Goal: Transaction & Acquisition: Purchase product/service

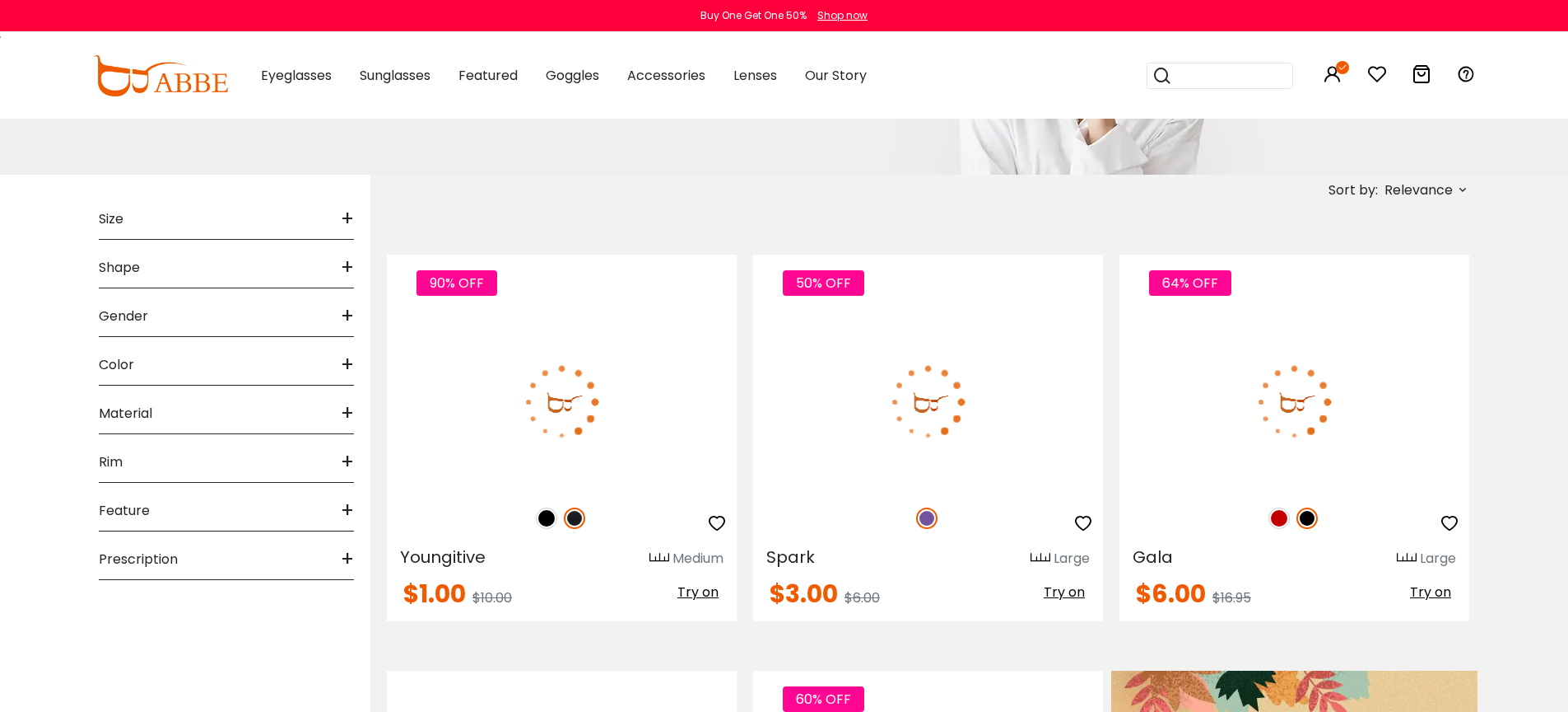
scroll to position [235, 0]
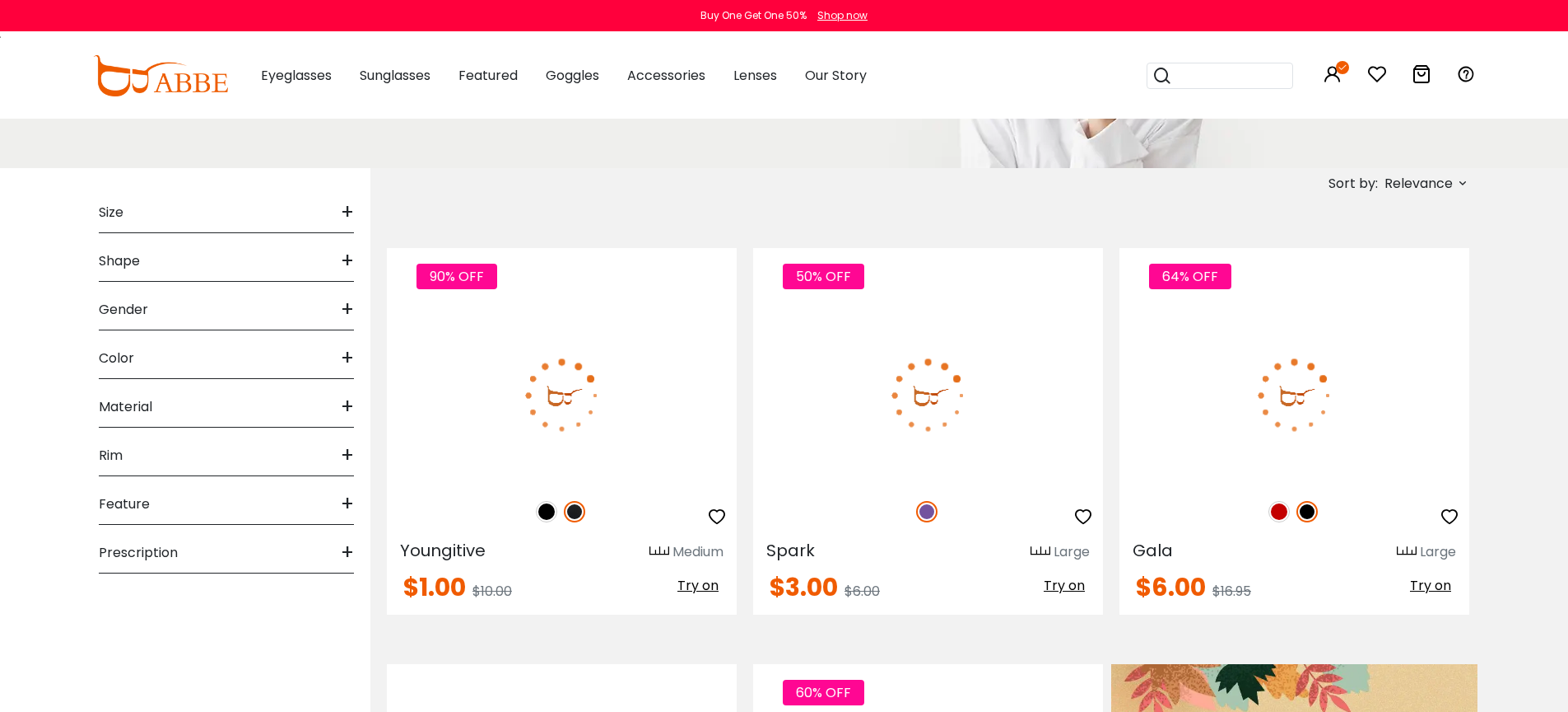
click at [537, 386] on img at bounding box center [562, 395] width 350 height 176
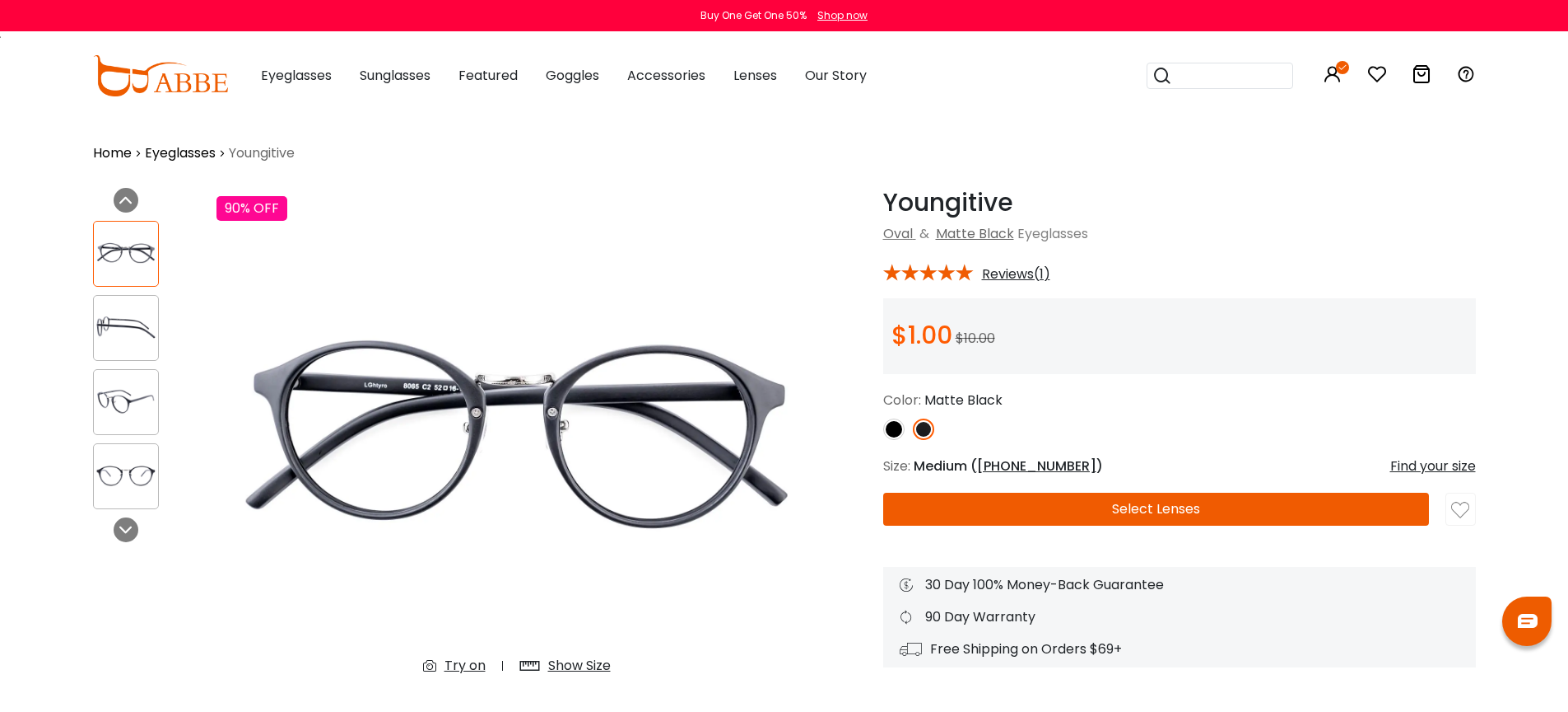
click at [891, 428] on img at bounding box center [894, 429] width 22 height 22
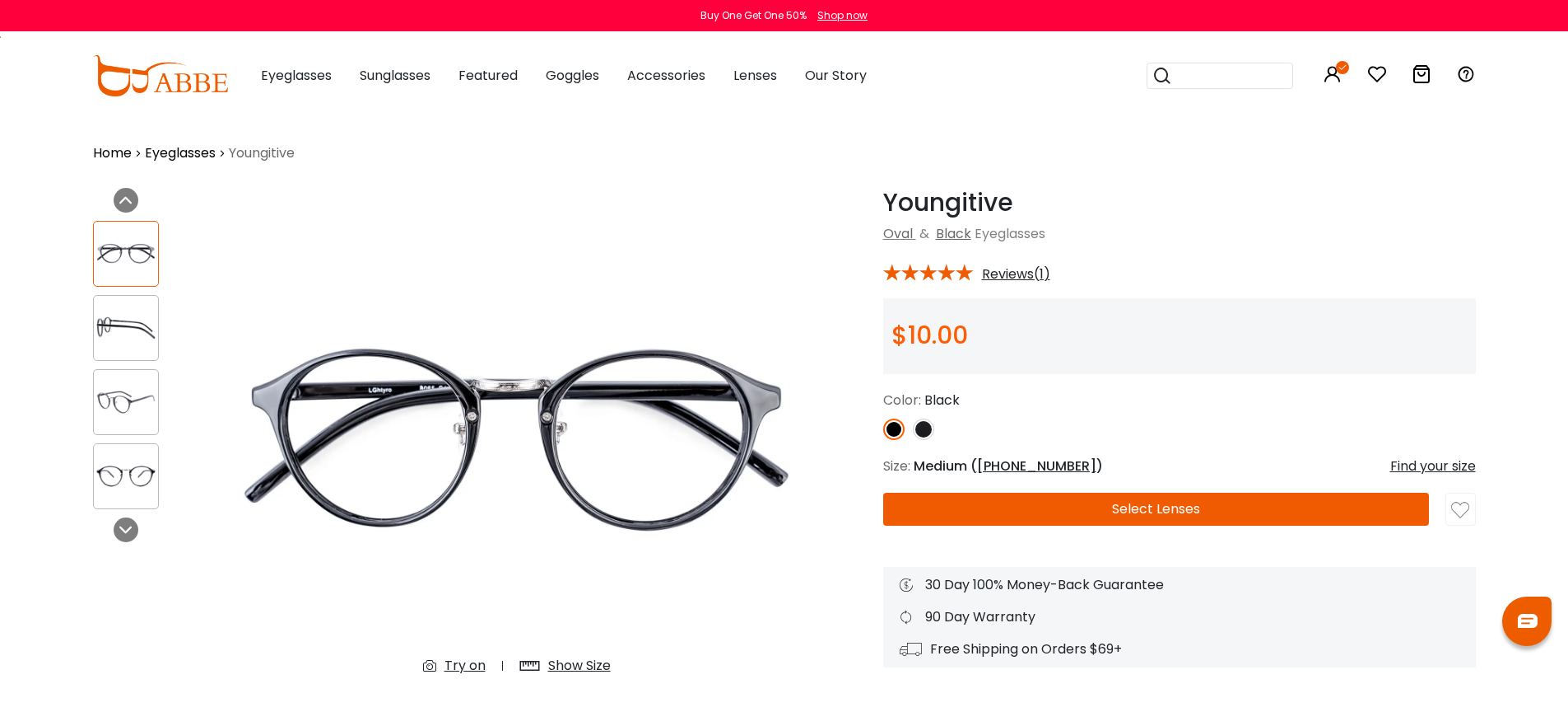
click at [998, 508] on button "Select Lenses" at bounding box center [1157, 508] width 546 height 33
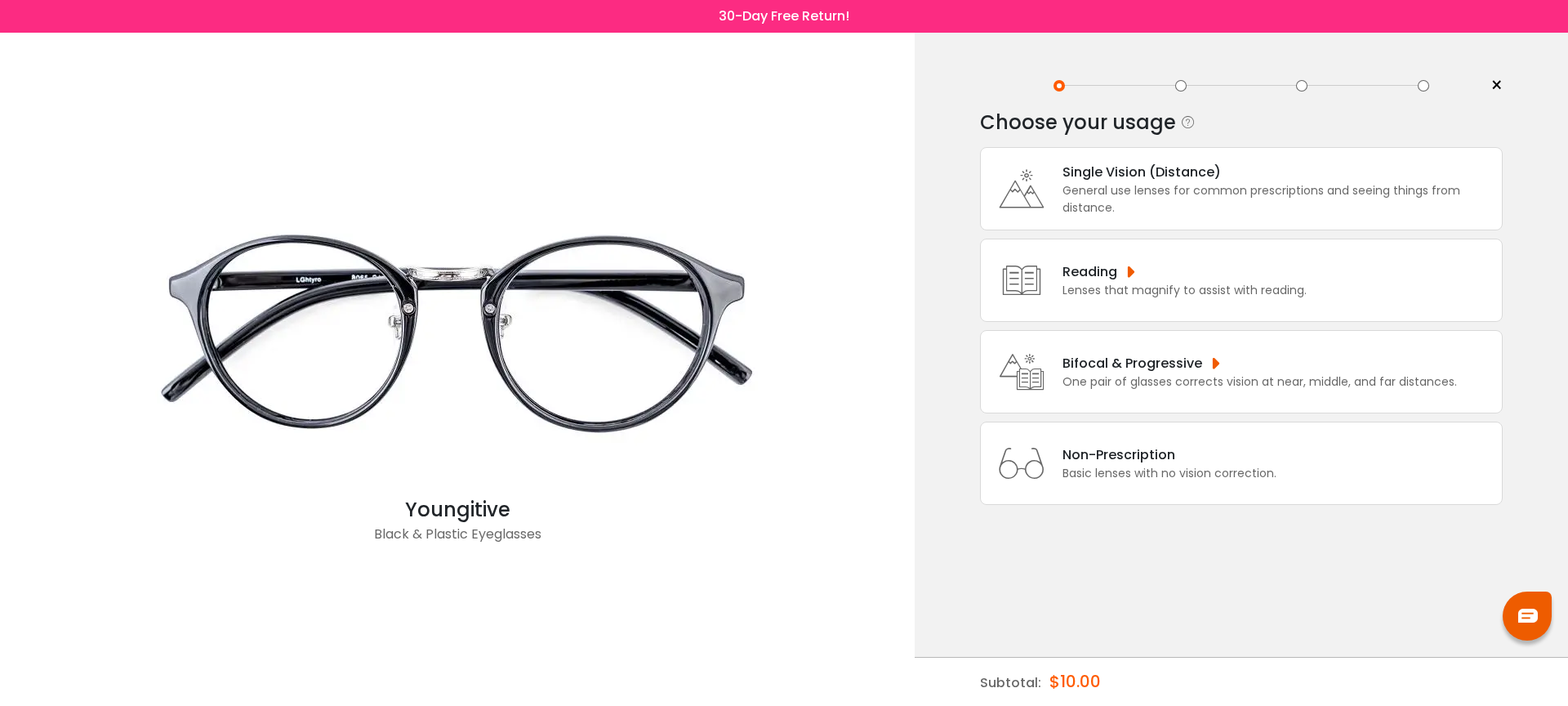
click at [1077, 465] on div "Non-Prescription" at bounding box center [1169, 454] width 214 height 21
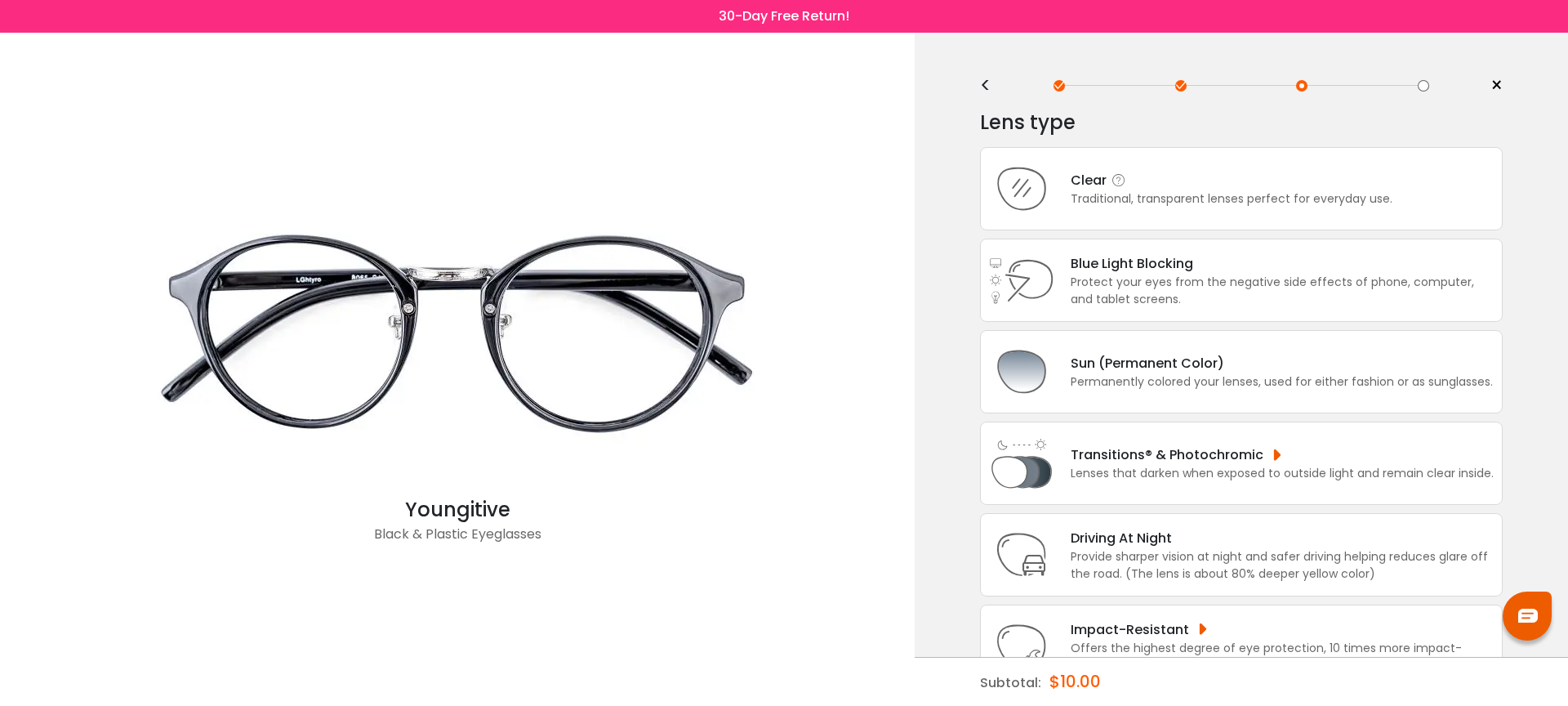
click at [1147, 187] on div "Clear" at bounding box center [1232, 179] width 322 height 21
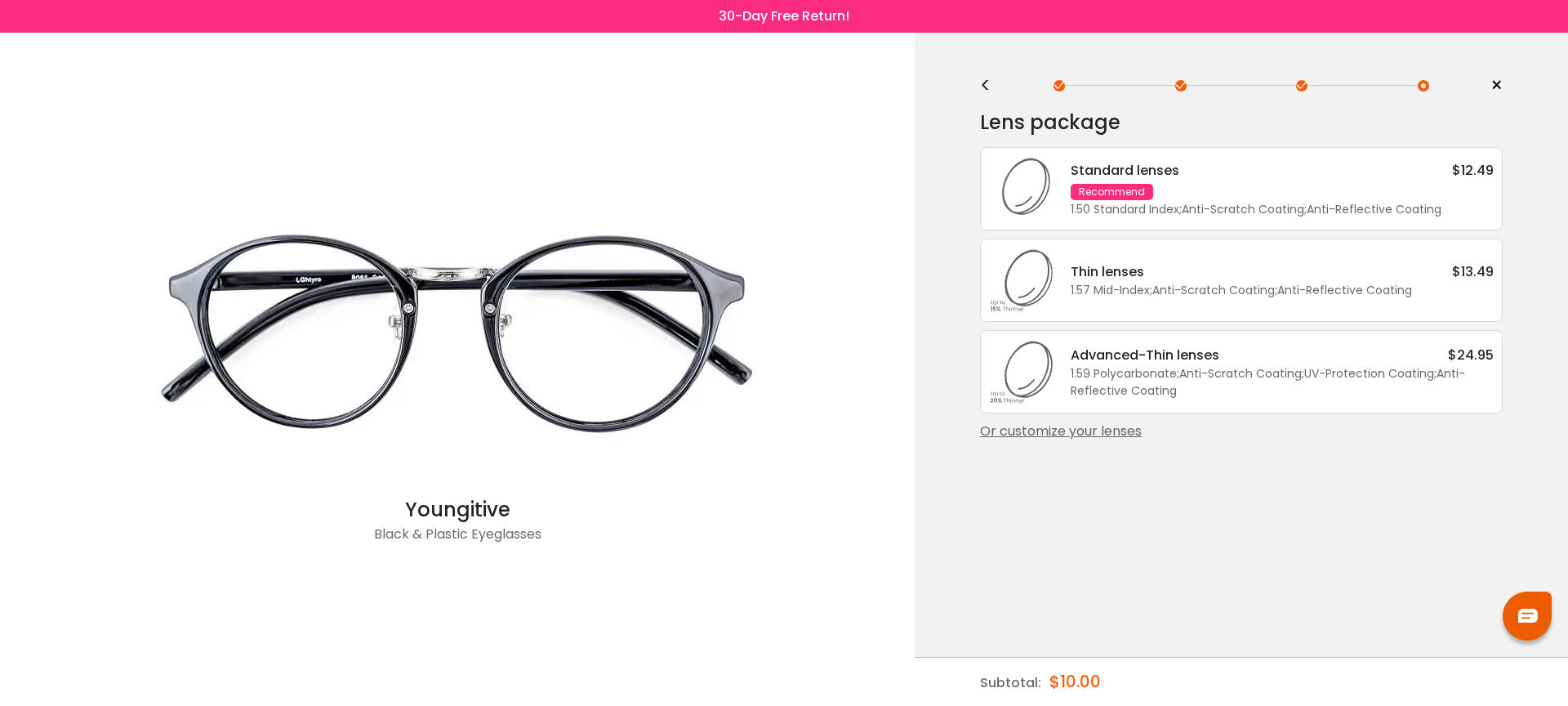
click at [1217, 203] on div "1.50 Standard Index ; Anti-Scratch Coating ; Anti-Reflective Coating ;" at bounding box center [1283, 209] width 423 height 17
